Goal: Transaction & Acquisition: Purchase product/service

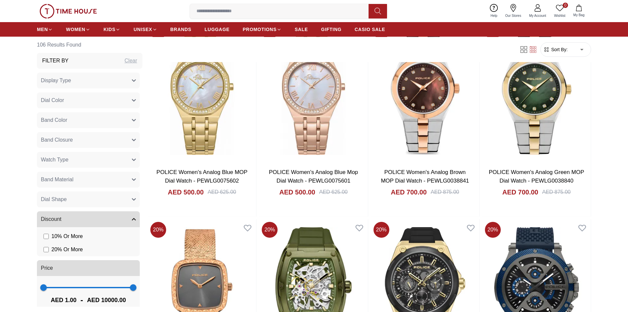
scroll to position [987, 0]
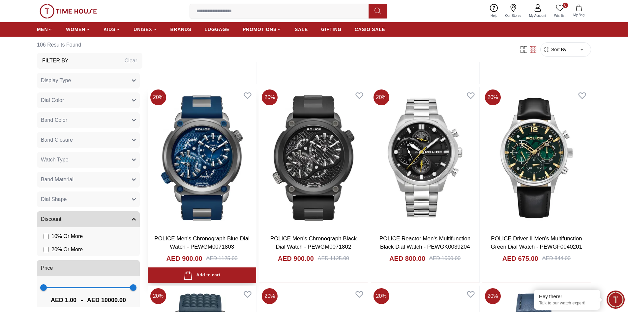
scroll to position [1911, 0]
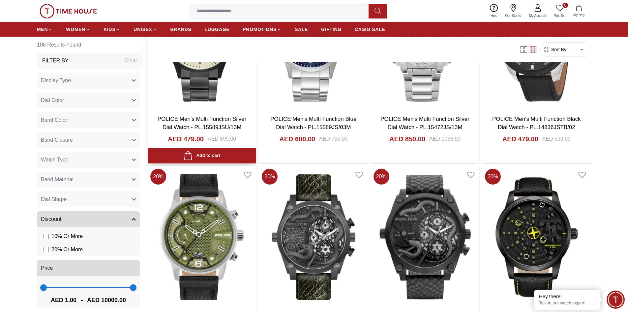
scroll to position [3428, 0]
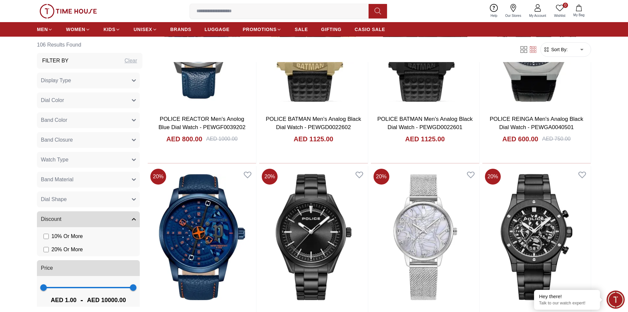
scroll to position [5011, 0]
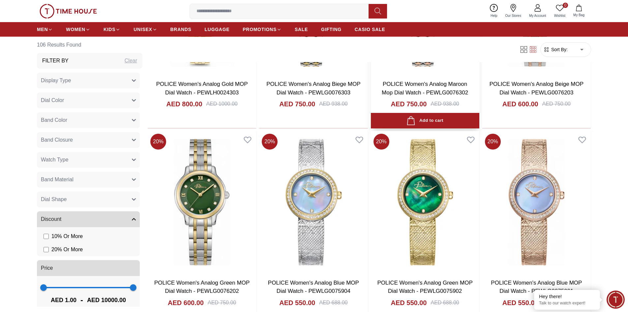
scroll to position [424, 0]
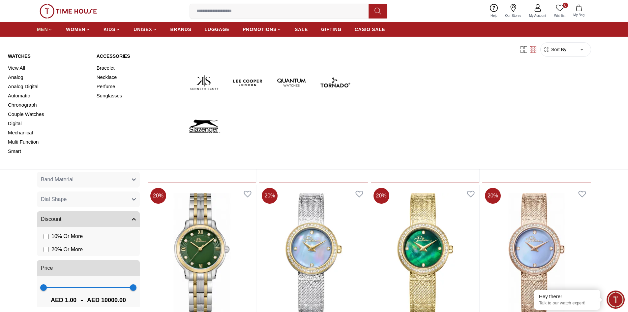
click at [39, 32] on span "MEN" at bounding box center [42, 29] width 11 height 7
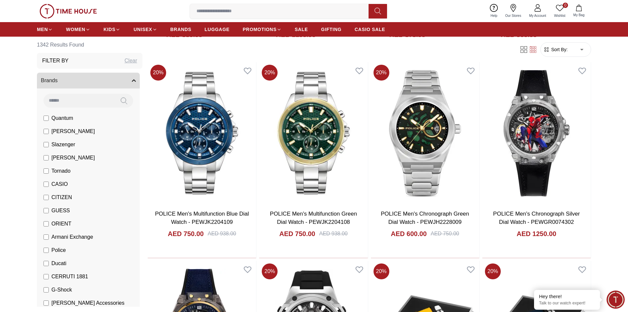
scroll to position [660, 0]
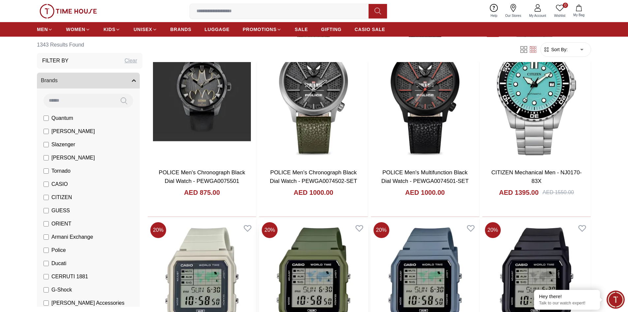
scroll to position [1781, 0]
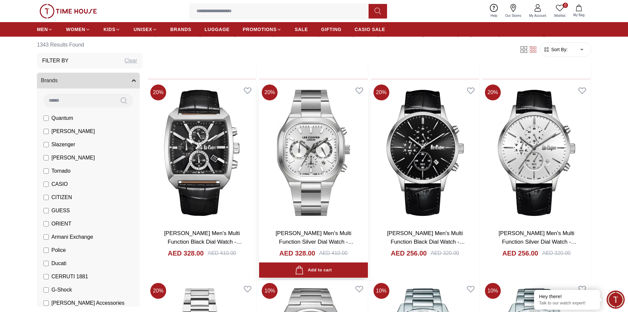
scroll to position [2210, 0]
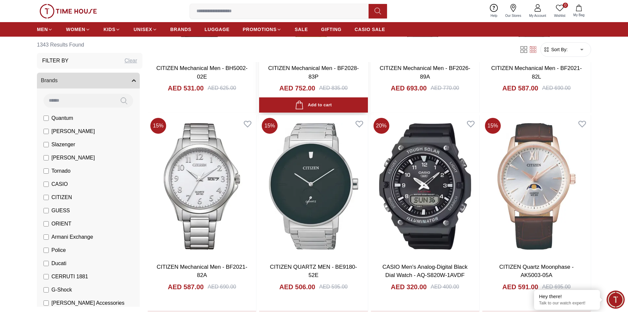
scroll to position [2770, 0]
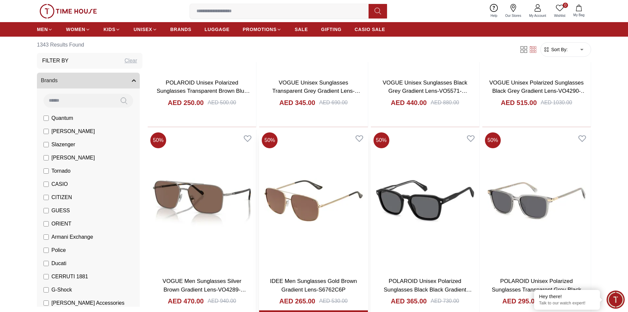
scroll to position [4353, 0]
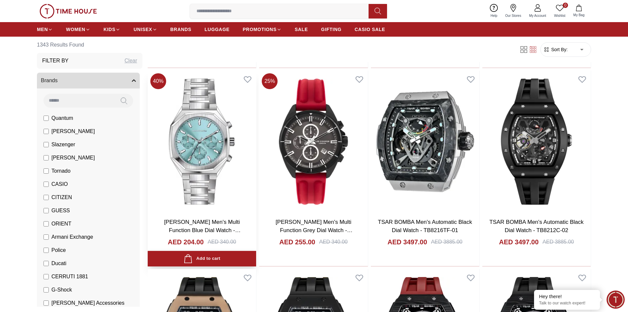
scroll to position [6398, 0]
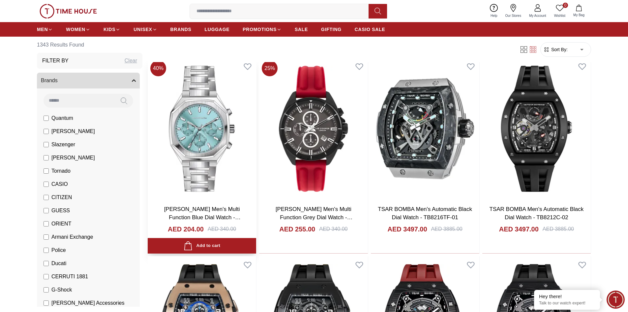
click at [211, 177] on img at bounding box center [202, 129] width 109 height 142
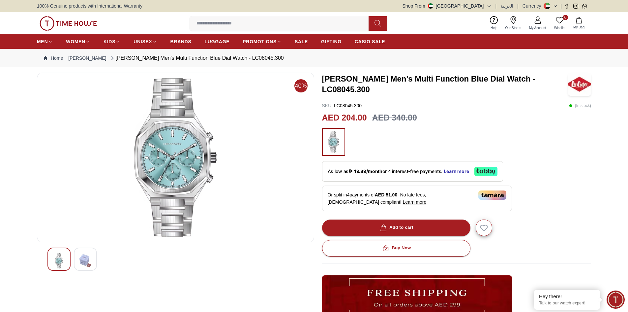
click at [53, 17] on img at bounding box center [68, 23] width 57 height 15
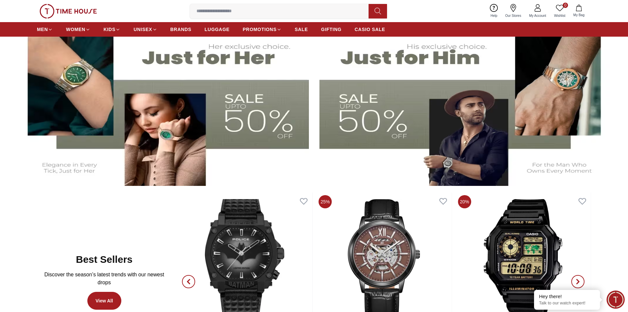
scroll to position [264, 0]
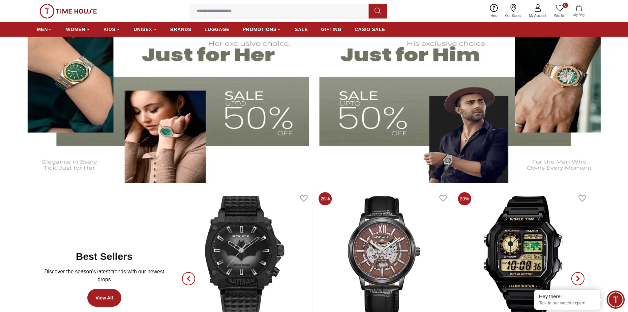
click at [371, 130] on img at bounding box center [466, 101] width 293 height 163
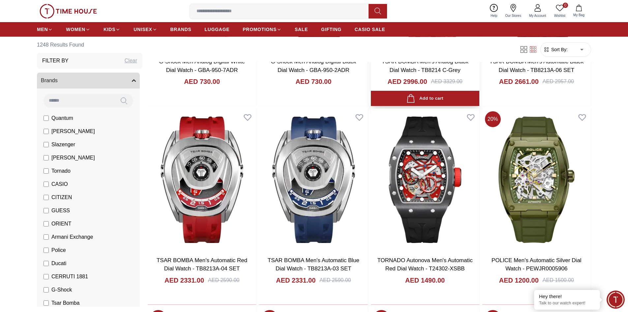
scroll to position [198, 0]
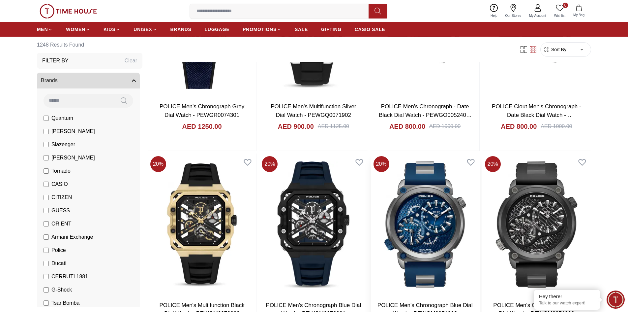
scroll to position [824, 0]
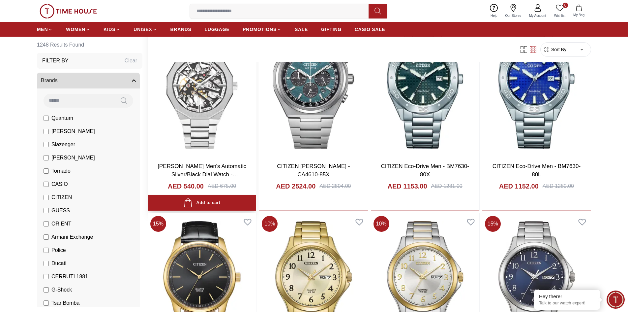
scroll to position [2473, 0]
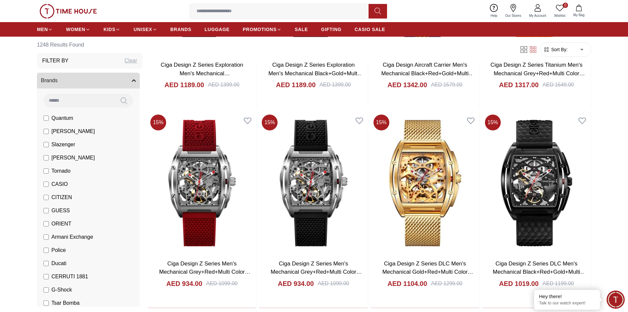
scroll to position [3166, 0]
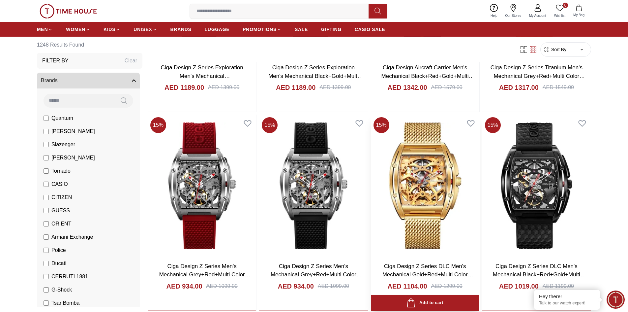
drag, startPoint x: 433, startPoint y: 271, endPoint x: 429, endPoint y: 270, distance: 3.7
click at [429, 270] on h3 "Ciga Design Z Series DLC Men's Mechanical Gold+Red+Multi Color Dial Watch - Z03…" at bounding box center [425, 270] width 95 height 17
click at [411, 267] on link "Ciga Design Z Series DLC Men's Mechanical Gold+Red+Multi Color Dial Watch - Z03…" at bounding box center [428, 274] width 91 height 23
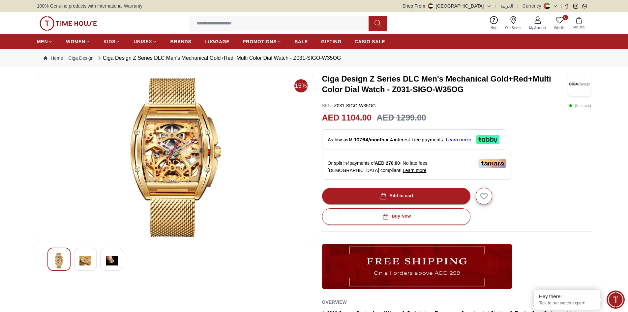
click at [98, 257] on div at bounding box center [175, 258] width 256 height 23
click at [89, 260] on img at bounding box center [85, 260] width 12 height 15
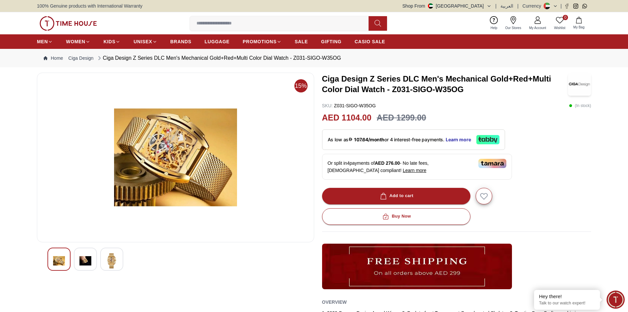
click at [87, 261] on img at bounding box center [85, 260] width 12 height 15
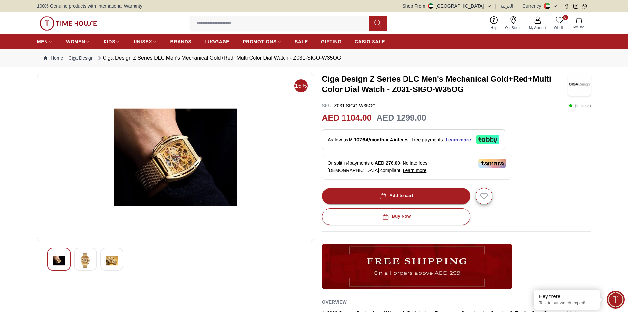
click at [97, 262] on div at bounding box center [85, 258] width 23 height 23
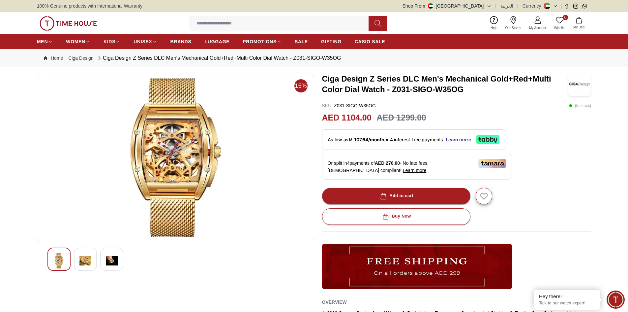
click at [82, 257] on img at bounding box center [85, 260] width 12 height 15
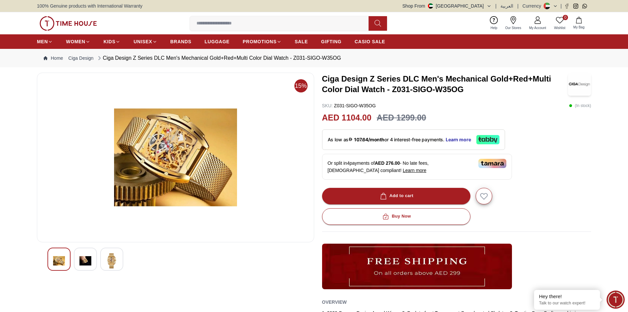
click at [84, 258] on img at bounding box center [85, 260] width 12 height 15
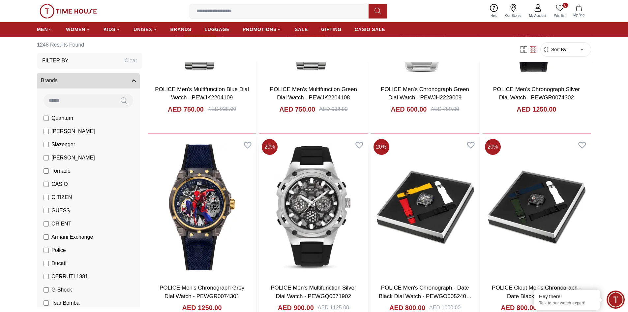
scroll to position [852, 0]
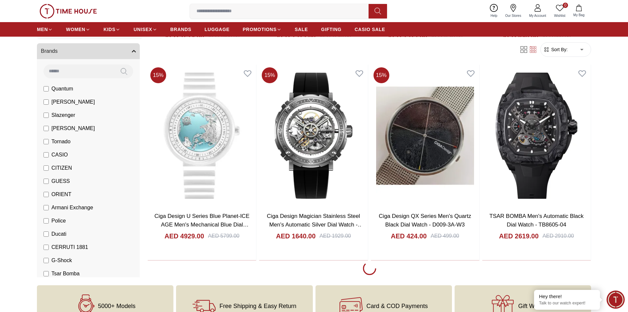
scroll to position [3798, 0]
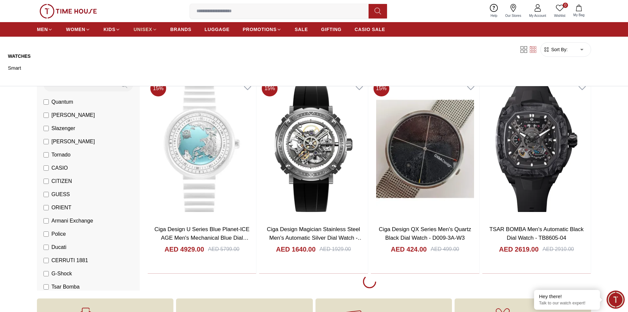
click at [147, 33] on link "UNISEX" at bounding box center [145, 29] width 23 height 12
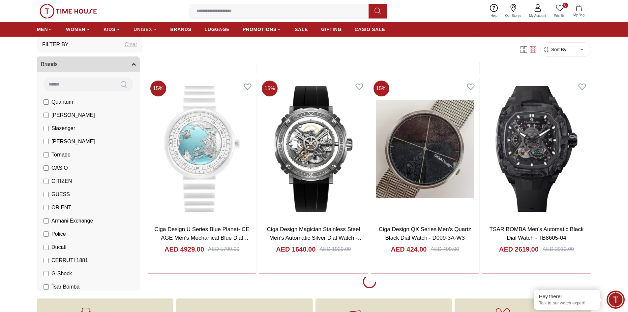
drag, startPoint x: 147, startPoint y: 38, endPoint x: 149, endPoint y: 34, distance: 4.5
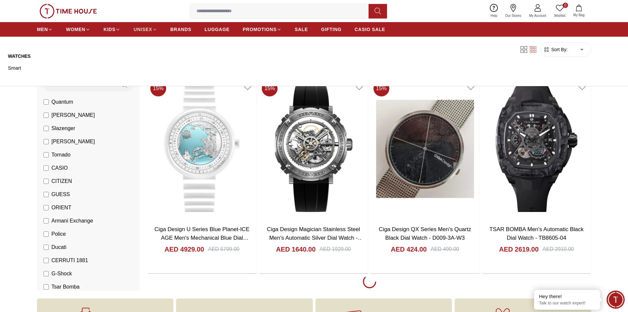
click at [149, 34] on link "UNISEX" at bounding box center [145, 29] width 23 height 12
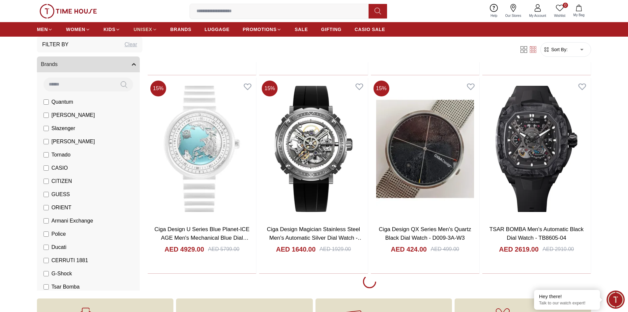
click at [150, 29] on span "UNISEX" at bounding box center [143, 29] width 18 height 7
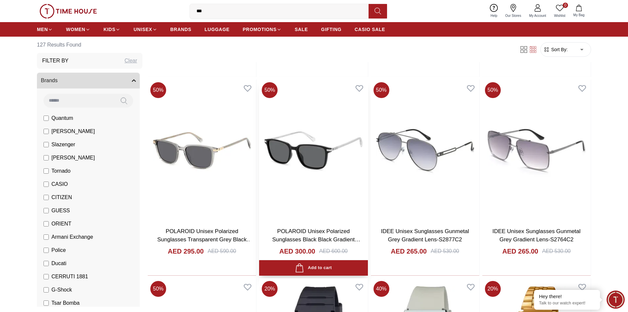
scroll to position [857, 0]
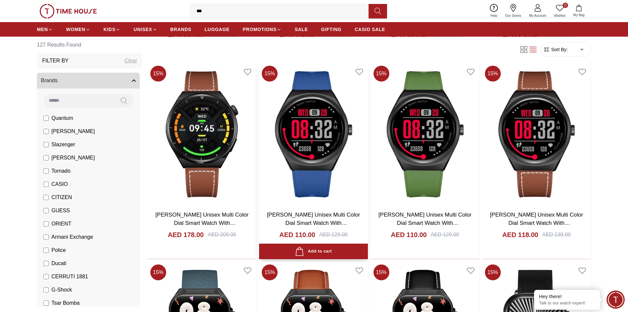
scroll to position [1022, 0]
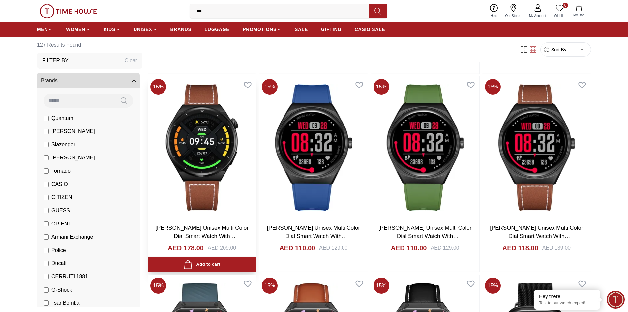
click at [195, 179] on img at bounding box center [202, 147] width 109 height 142
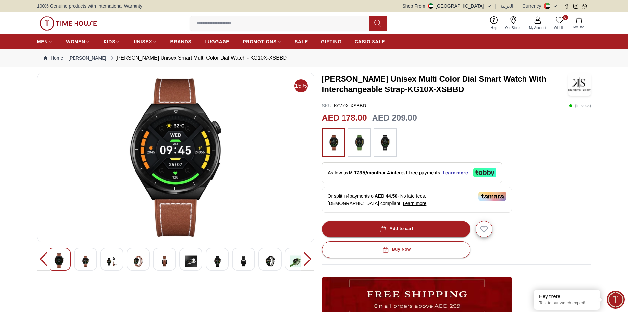
click at [315, 98] on div "15% [PERSON_NAME] Unisex Multi Color Dial Smart Watch With Interchangeable Stra…" at bounding box center [314, 241] width 554 height 336
drag, startPoint x: 383, startPoint y: 128, endPoint x: 350, endPoint y: 126, distance: 32.7
click at [350, 126] on div "[PERSON_NAME] Unisex Multi Color Dial Smart Watch With Interchangeable Strap-KG…" at bounding box center [456, 241] width 269 height 336
click at [298, 265] on img at bounding box center [297, 261] width 12 height 16
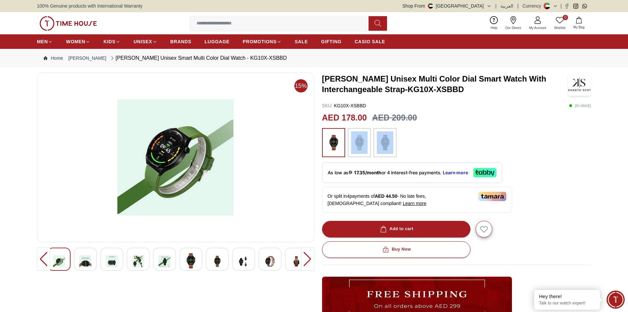
click at [280, 264] on div at bounding box center [270, 258] width 23 height 23
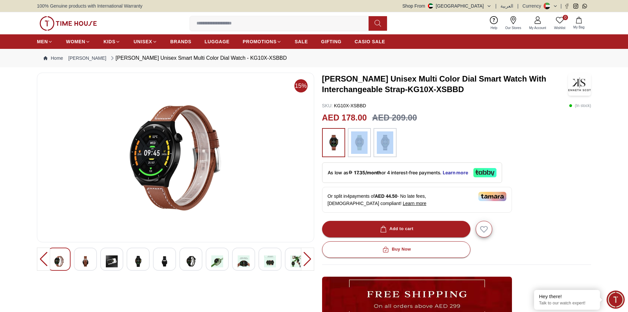
click at [259, 264] on div at bounding box center [270, 258] width 23 height 23
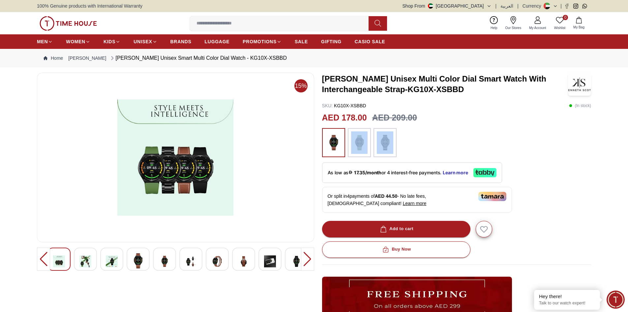
click at [71, 26] on img at bounding box center [68, 23] width 57 height 15
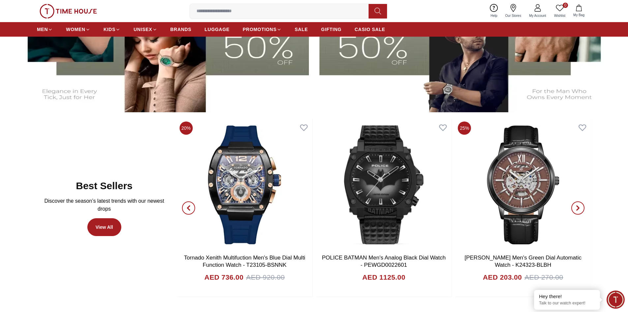
scroll to position [330, 0]
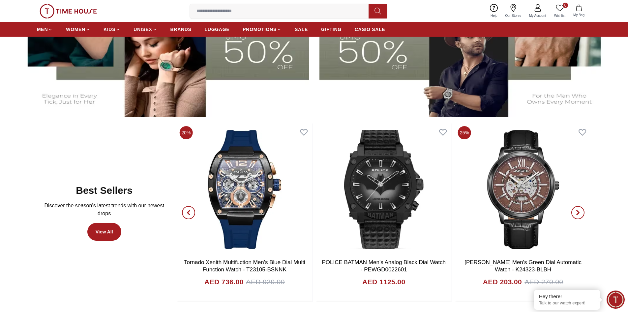
click at [190, 212] on icon "button" at bounding box center [188, 212] width 5 height 5
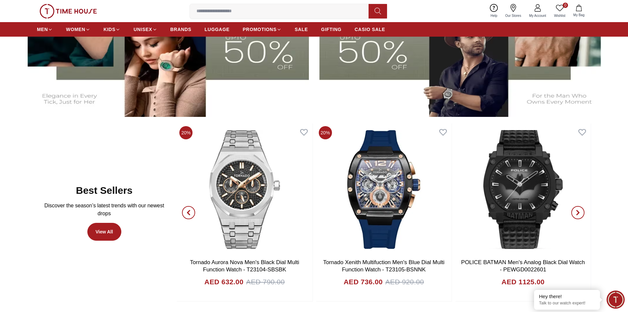
click at [190, 212] on icon "button" at bounding box center [188, 212] width 5 height 5
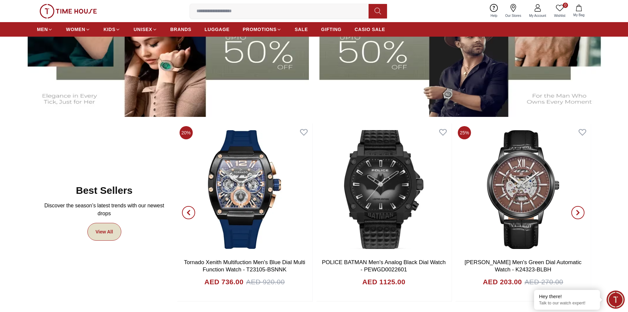
click at [109, 223] on link "View All" at bounding box center [104, 232] width 34 height 18
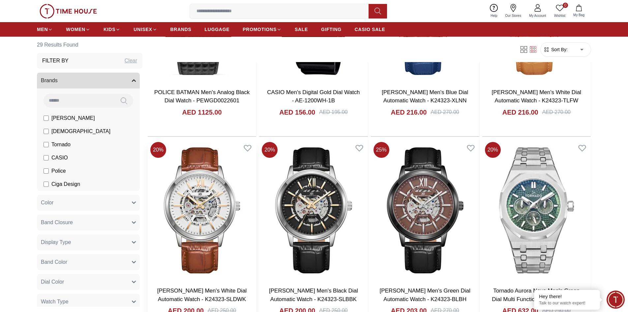
scroll to position [824, 0]
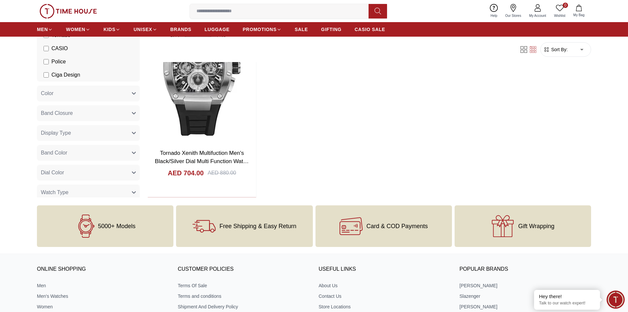
scroll to position [1517, 0]
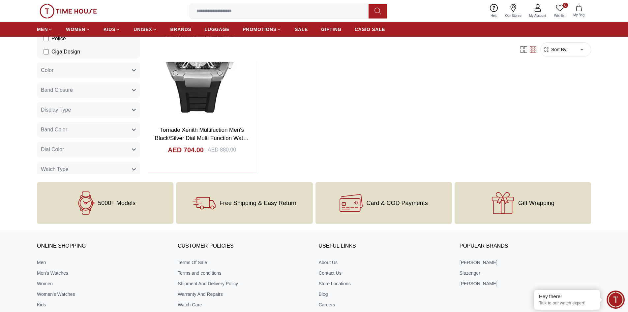
click at [73, 15] on img at bounding box center [68, 11] width 57 height 15
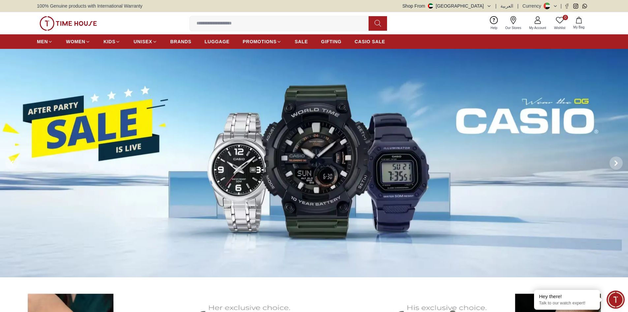
click at [149, 212] on img at bounding box center [314, 163] width 628 height 229
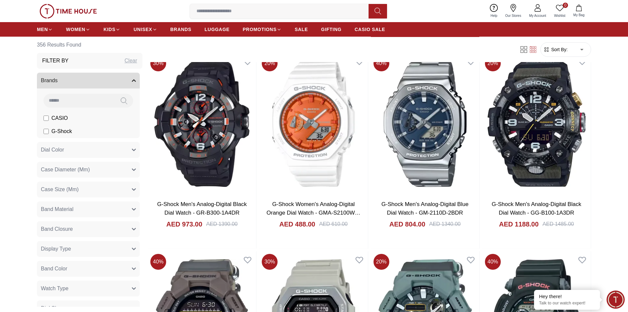
scroll to position [857, 0]
